Goal: Find specific page/section: Find specific page/section

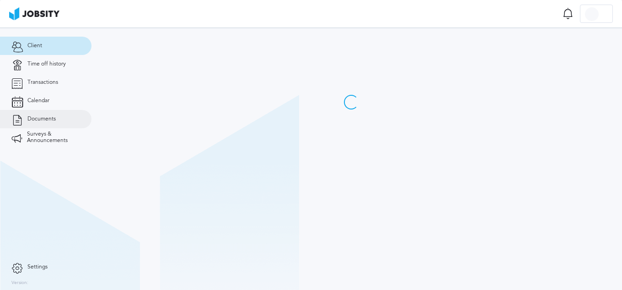
click at [48, 118] on span "Documents" at bounding box center [41, 119] width 28 height 6
